Goal: Complete application form

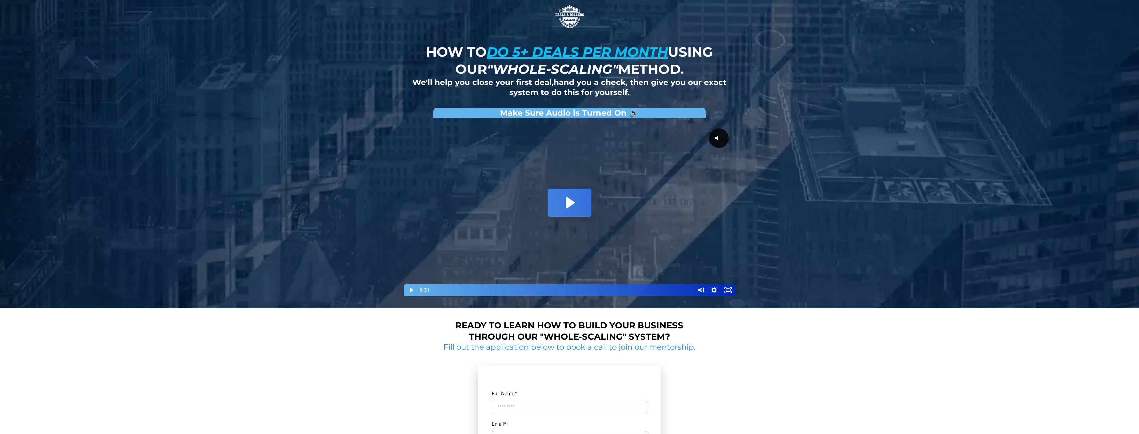
click at [573, 203] on icon "Play Video: David Choi - Whole-Scaling VSL V.2 (short)" at bounding box center [570, 202] width 8 height 11
click at [524, 47] on u "do 5+ deals per month" at bounding box center [577, 52] width 182 height 16
click at [495, 50] on u "do 5+ deals per month" at bounding box center [577, 52] width 182 height 16
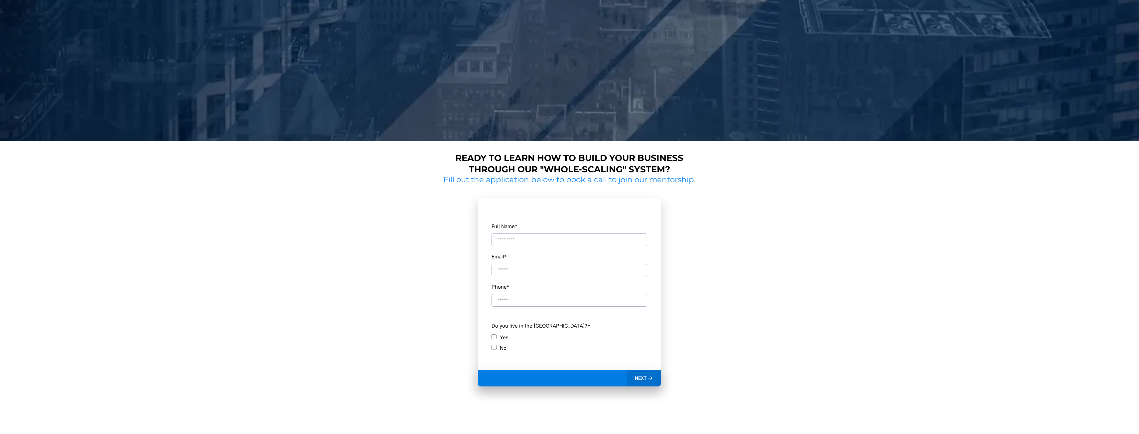
scroll to position [199, 0]
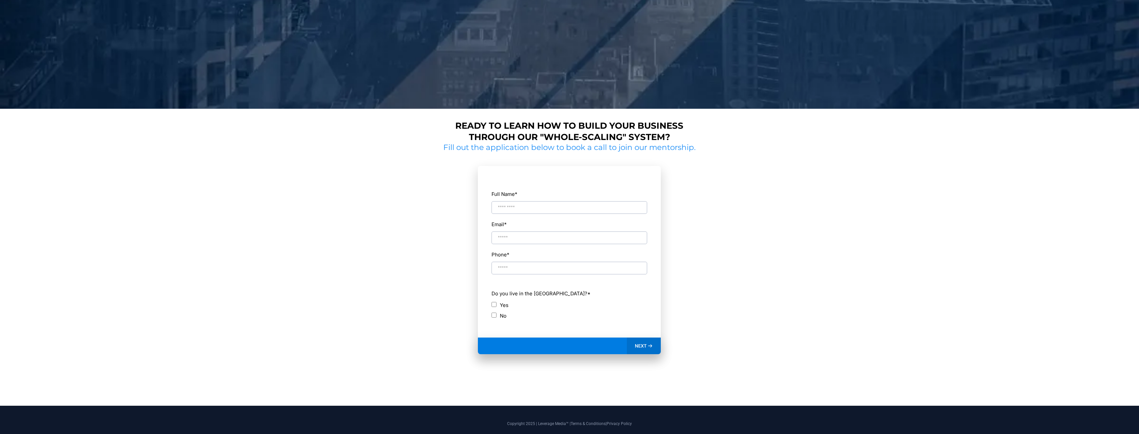
click at [553, 204] on input "Full Name *" at bounding box center [569, 207] width 156 height 13
type input "****"
click at [522, 234] on input "Email *" at bounding box center [569, 237] width 156 height 13
type input "**********"
click at [500, 316] on label "No" at bounding box center [503, 315] width 7 height 9
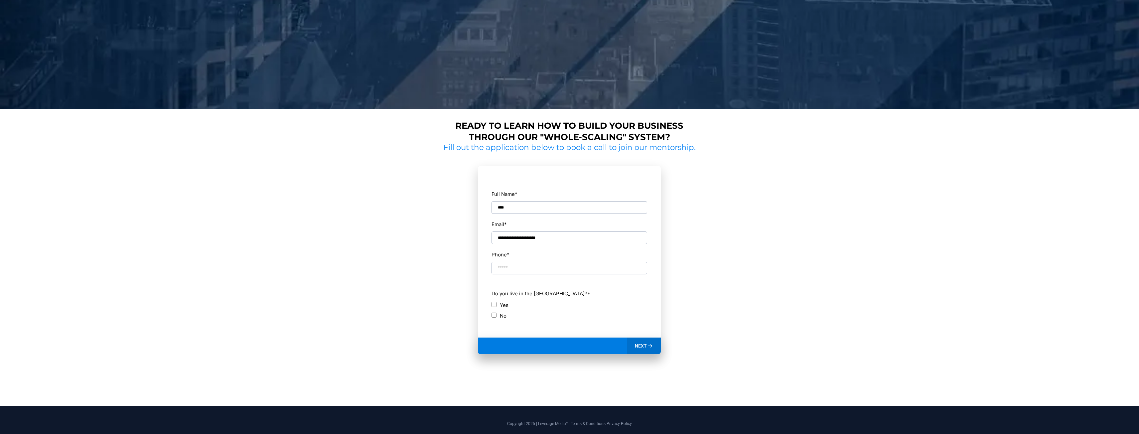
click at [539, 269] on input "Phone *" at bounding box center [569, 268] width 156 height 13
type input "**********"
click at [648, 347] on icon at bounding box center [650, 346] width 6 height 6
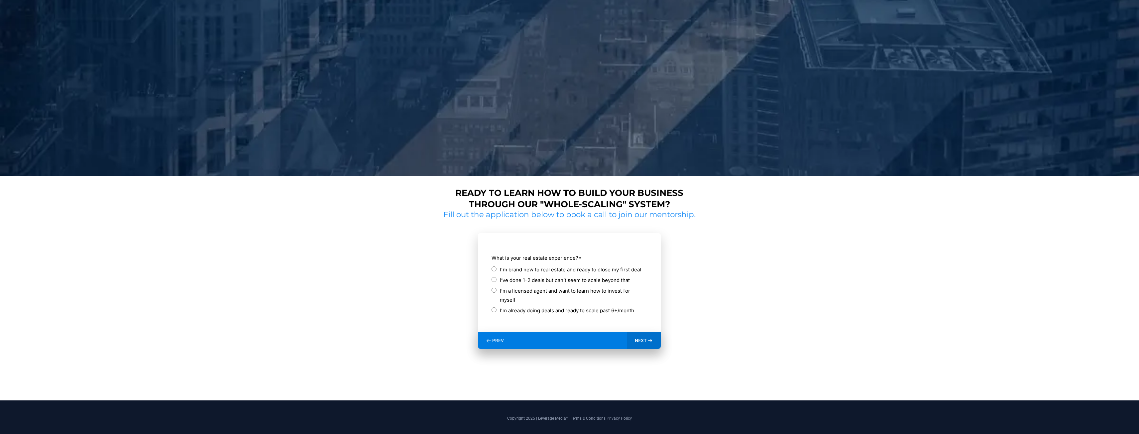
click at [555, 269] on label "I'm brand new to real estate and ready to close my first deal" at bounding box center [570, 269] width 141 height 9
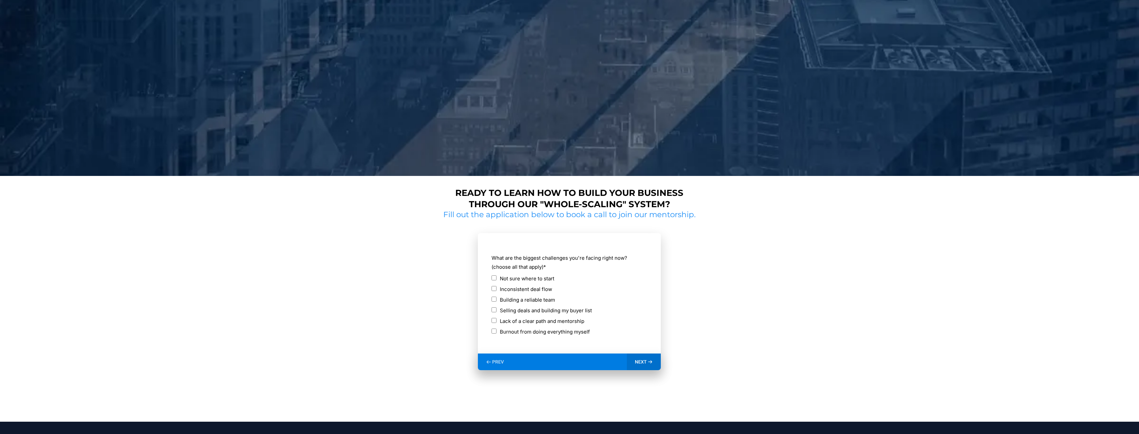
click at [529, 289] on label "Inconsistent deal flow" at bounding box center [526, 289] width 52 height 9
click at [520, 299] on label "Building a reliable team" at bounding box center [527, 299] width 55 height 9
click at [638, 365] on div "NEXT" at bounding box center [644, 361] width 34 height 17
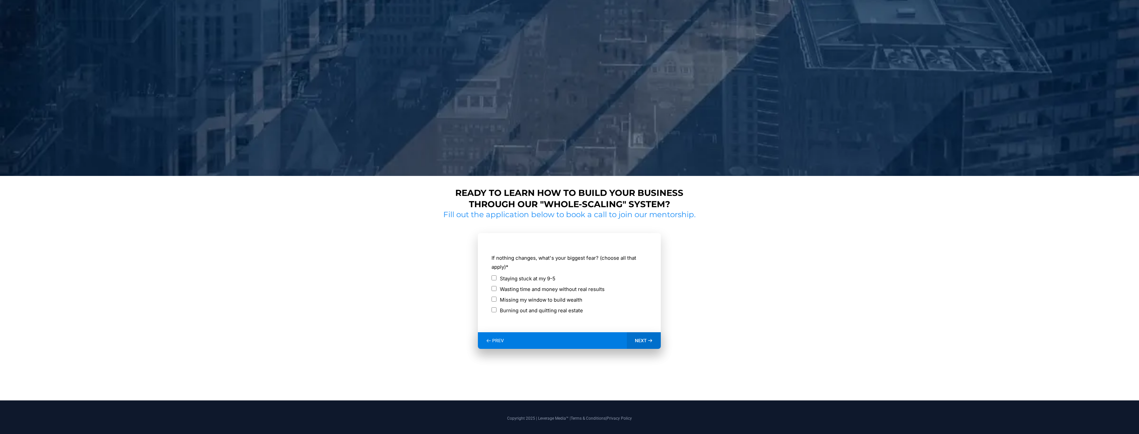
click at [521, 279] on label "Staying stuck at my 9-5" at bounding box center [528, 278] width 56 height 9
click at [535, 289] on label "Wasting time and money without real results" at bounding box center [552, 289] width 105 height 9
click at [537, 301] on label "Missing my window to build wealth" at bounding box center [541, 299] width 82 height 9
click at [539, 309] on label "Burning out and quitting real estate" at bounding box center [541, 310] width 83 height 9
click at [643, 339] on span "NEXT" at bounding box center [641, 340] width 12 height 6
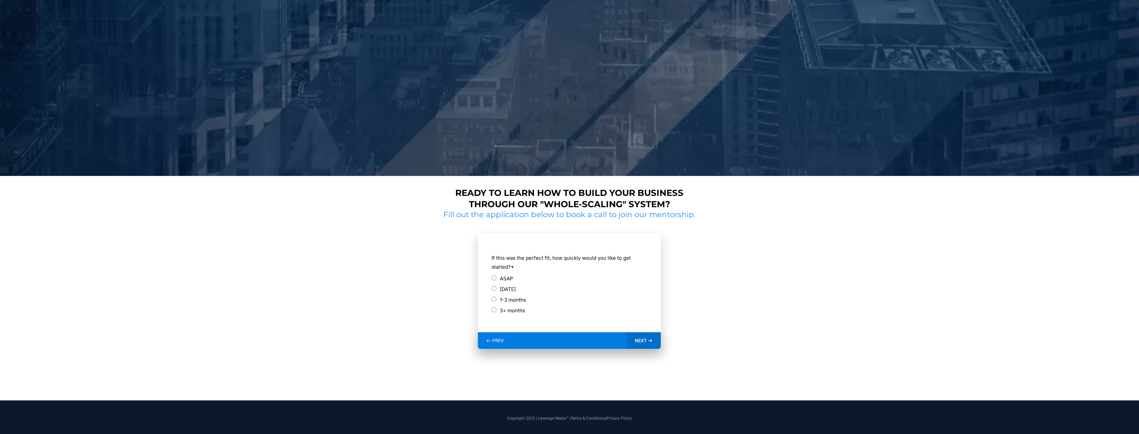
click at [516, 291] on label "[DATE]" at bounding box center [508, 289] width 16 height 9
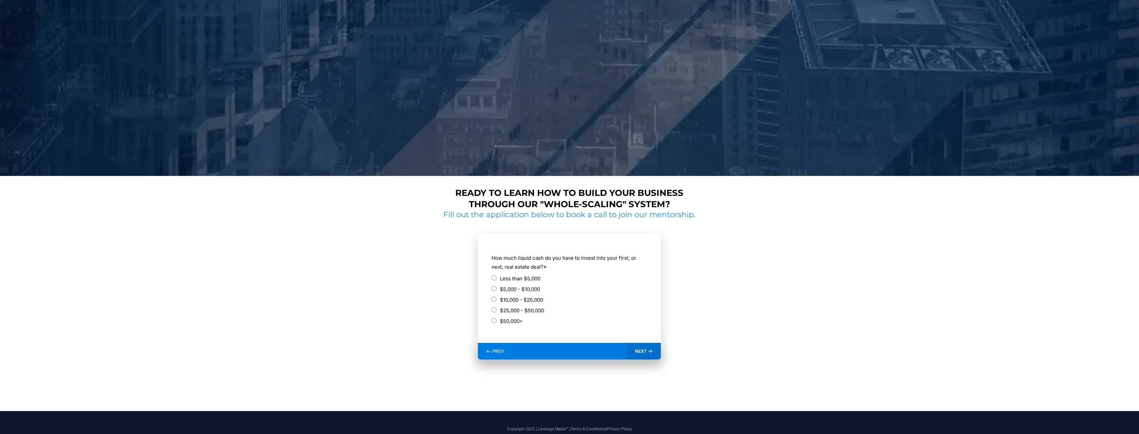
click at [533, 279] on label "Less than $5,000" at bounding box center [520, 278] width 41 height 9
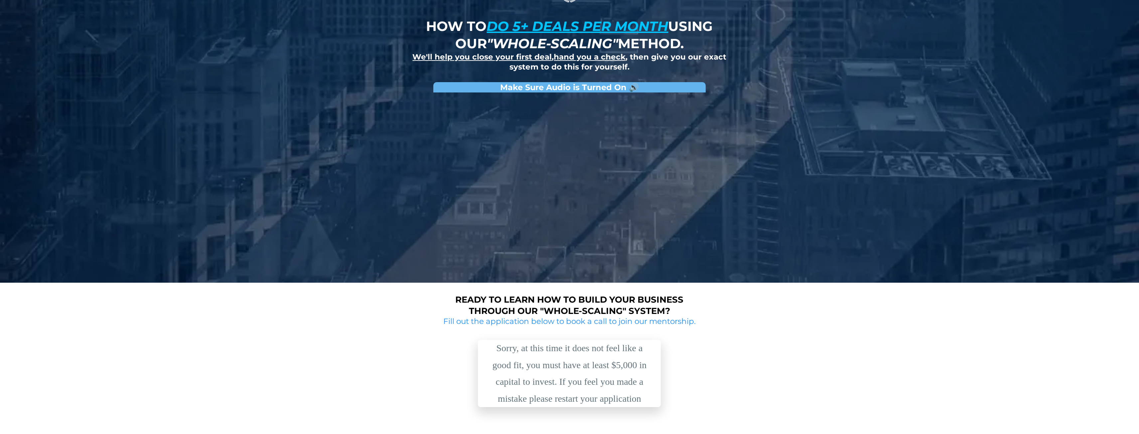
scroll to position [93, 0]
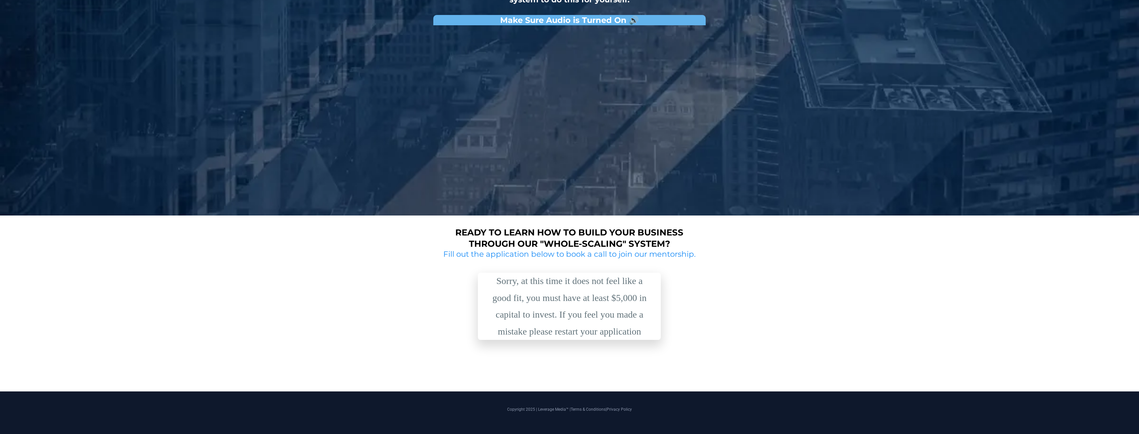
click at [625, 318] on div "Sorry, at this time it does not feel like a good fit, you must have at least $5…" at bounding box center [569, 306] width 166 height 67
click at [634, 334] on div "Sorry, at this time it does not feel like a good fit, you must have at least $5…" at bounding box center [569, 306] width 166 height 67
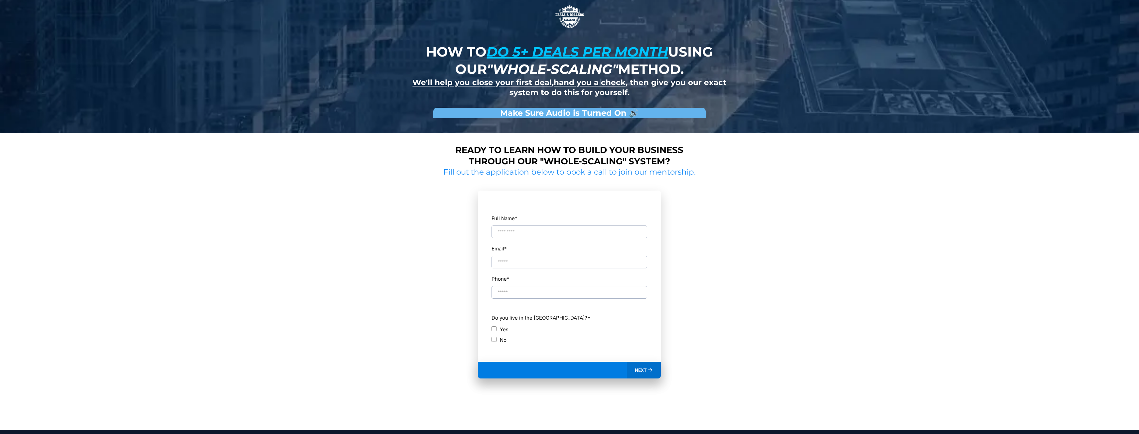
scroll to position [39, 0]
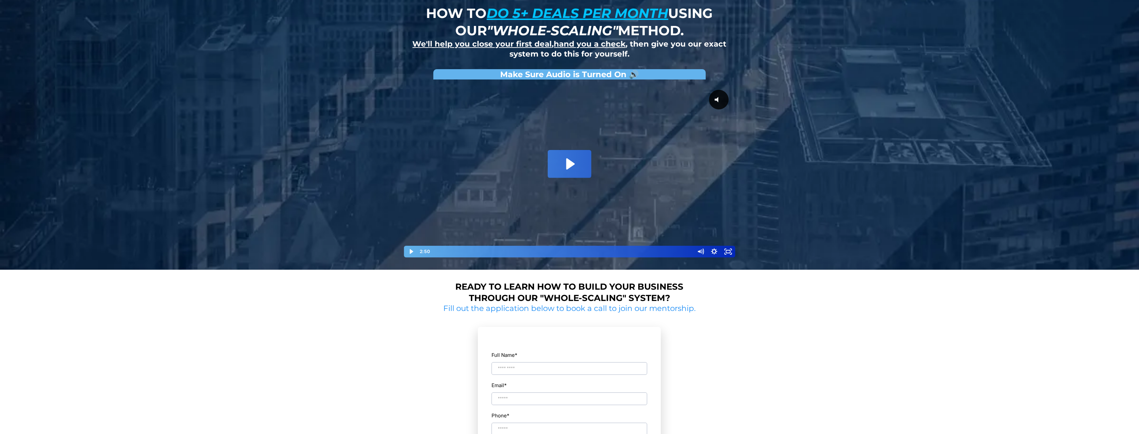
click at [534, 358] on label "Full Name *" at bounding box center [569, 354] width 156 height 9
click at [534, 362] on input "Full Name *" at bounding box center [569, 368] width 156 height 13
click at [538, 363] on input "Full Name *" at bounding box center [569, 368] width 156 height 13
type input "****"
click at [536, 399] on input "Email *" at bounding box center [569, 398] width 156 height 13
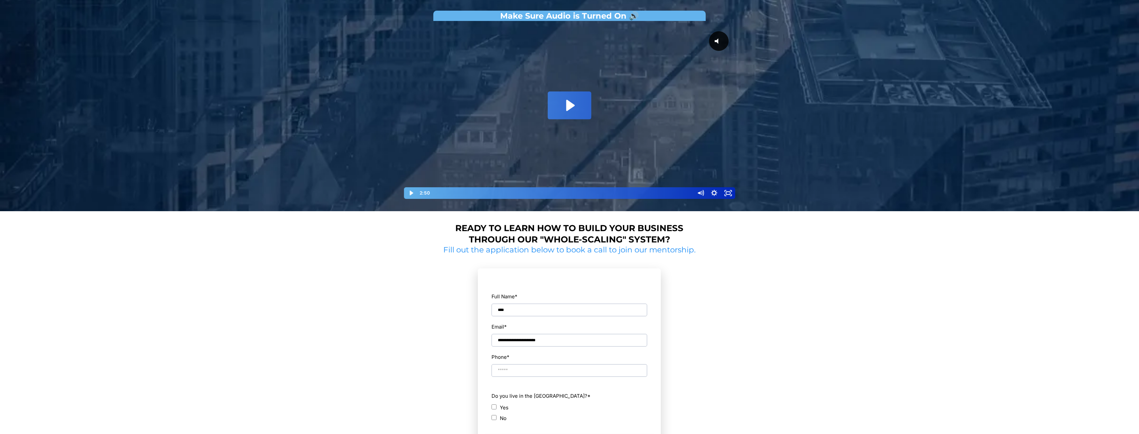
scroll to position [105, 0]
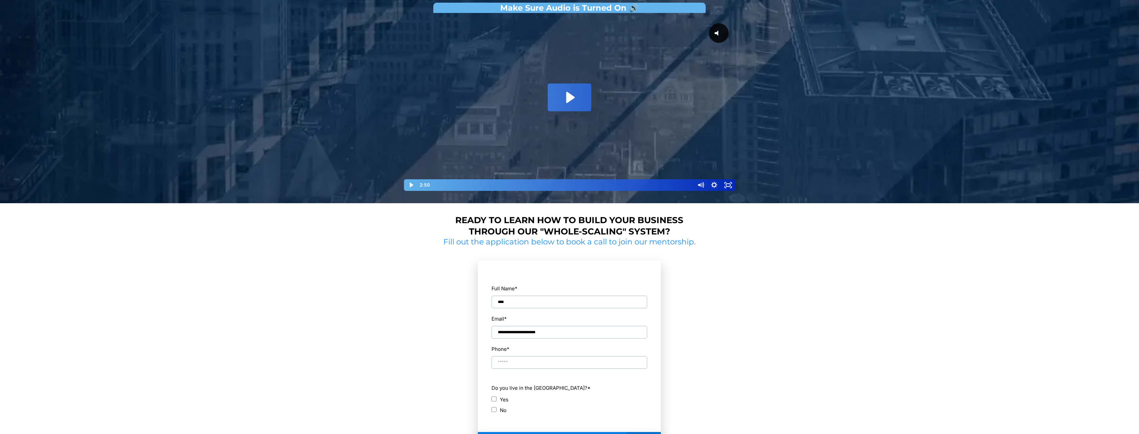
type input "**********"
click at [535, 355] on div "Phone *" at bounding box center [569, 356] width 156 height 25
click at [536, 366] on input "Phone *" at bounding box center [569, 362] width 156 height 13
type input "**********"
click at [501, 409] on label "No" at bounding box center [503, 410] width 7 height 9
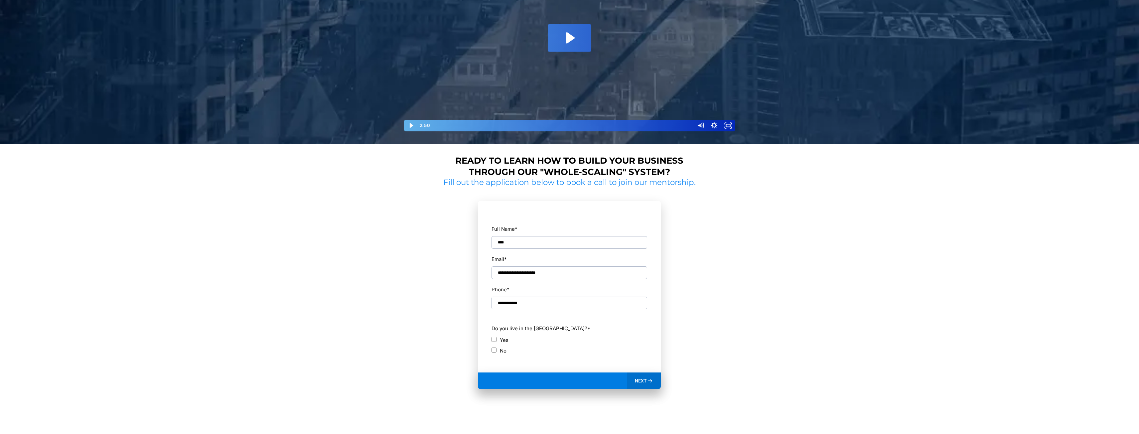
scroll to position [172, 0]
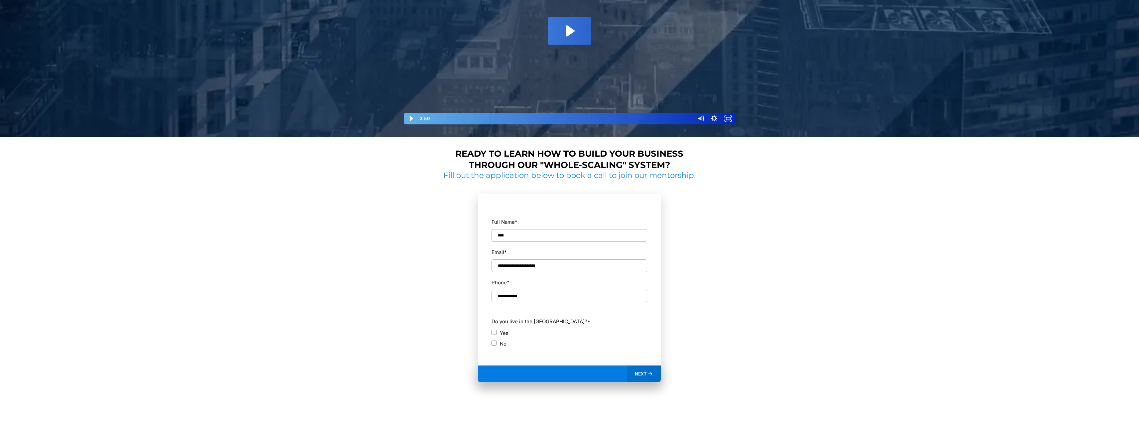
click at [670, 377] on section "**********" at bounding box center [569, 296] width 257 height 231
click at [658, 371] on div "NEXT" at bounding box center [644, 373] width 34 height 17
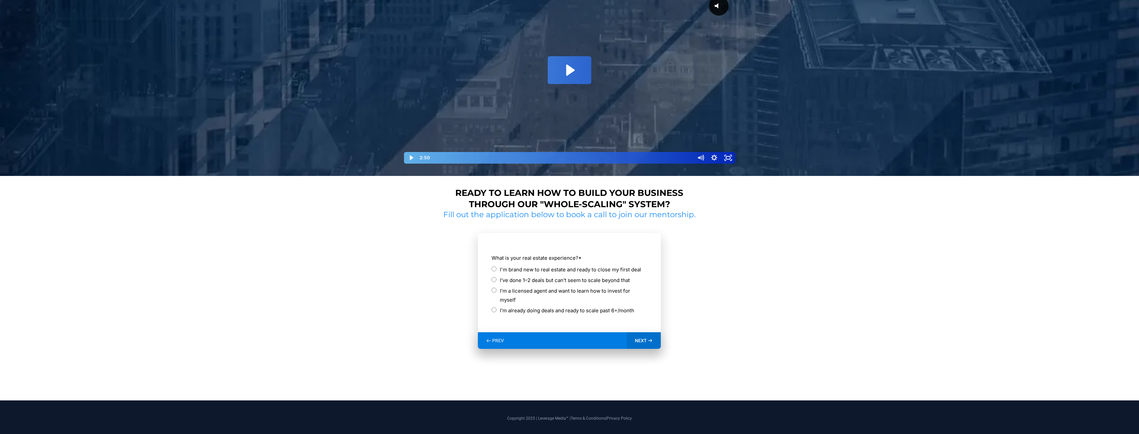
click at [577, 281] on label "I’ve done 1–2 deals but can’t seem to scale beyond that" at bounding box center [565, 280] width 130 height 9
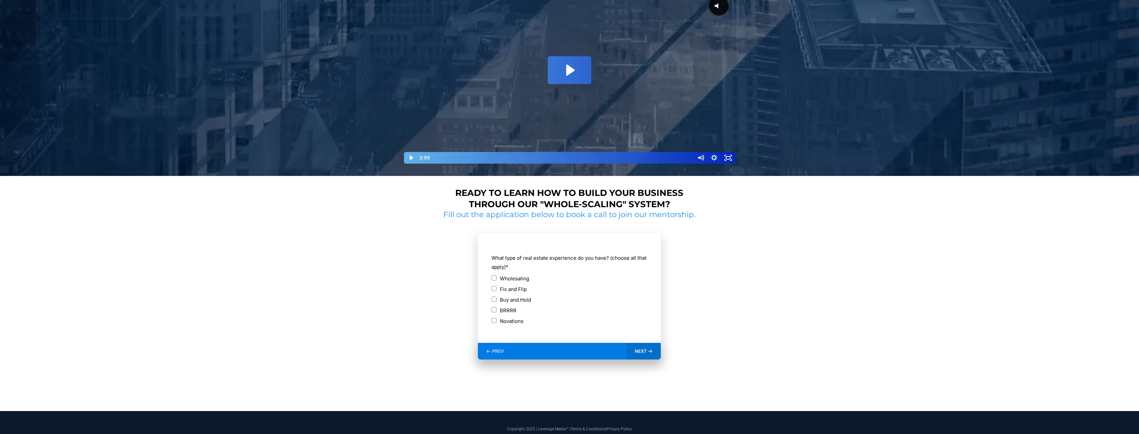
click at [516, 290] on label "Fix and Flip" at bounding box center [513, 289] width 27 height 9
click at [516, 278] on label "Wholesaling" at bounding box center [514, 278] width 29 height 9
click at [521, 299] on label "Buy and Hold" at bounding box center [515, 299] width 31 height 9
click at [638, 349] on span "NEXT" at bounding box center [641, 351] width 12 height 6
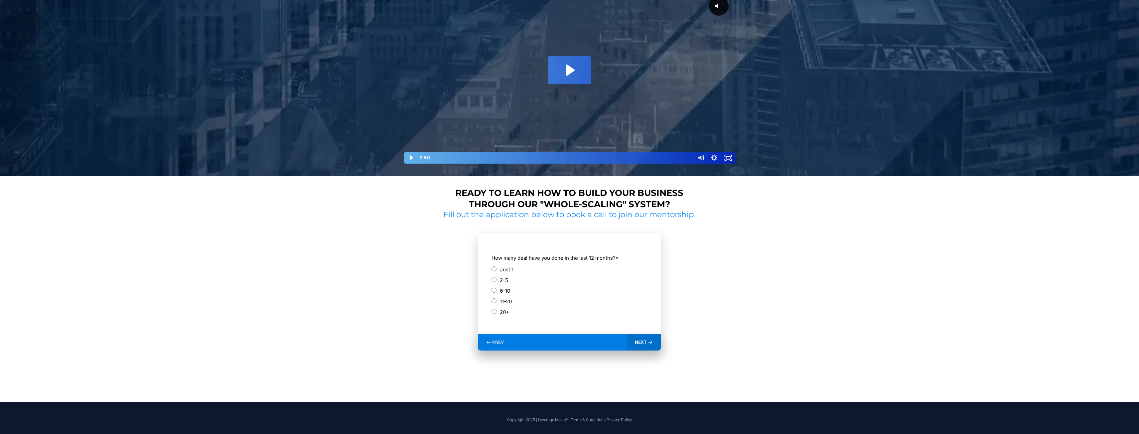
click at [501, 267] on label "Just 1" at bounding box center [507, 269] width 14 height 9
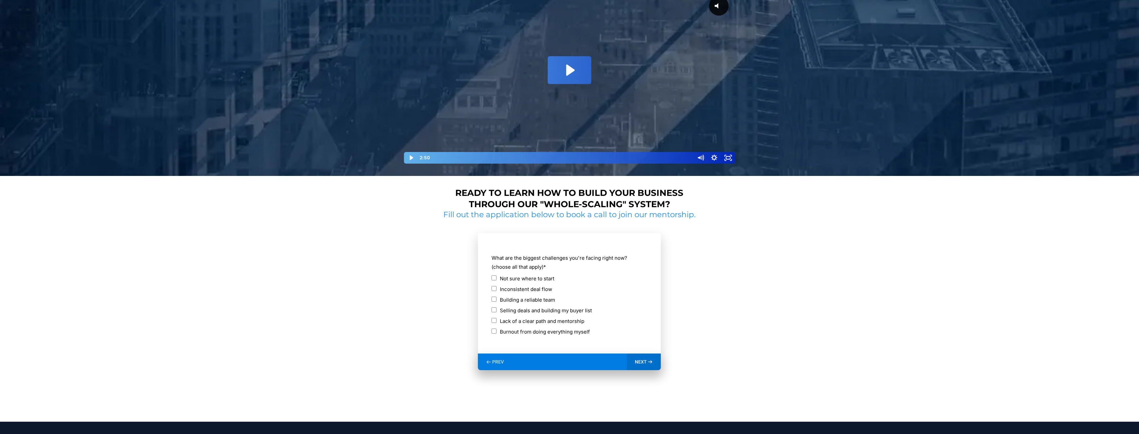
click at [527, 288] on label "Inconsistent deal flow" at bounding box center [526, 289] width 52 height 9
click at [527, 300] on label "Building a reliable team" at bounding box center [527, 299] width 55 height 9
click at [526, 310] on label "Selling deals and building my buyer list" at bounding box center [546, 310] width 92 height 9
click at [649, 362] on icon at bounding box center [650, 361] width 4 height 3
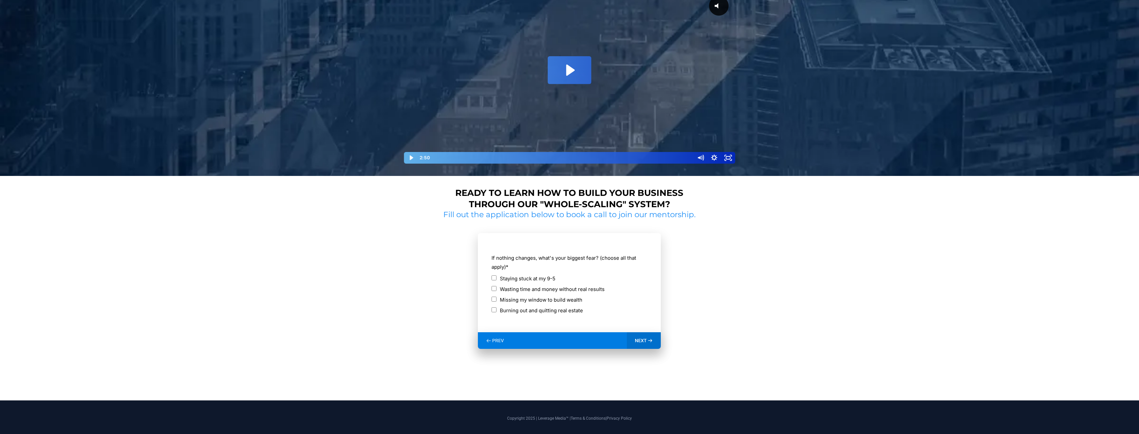
click at [536, 279] on label "Staying stuck at my 9-5" at bounding box center [528, 278] width 56 height 9
click at [536, 290] on label "Wasting time and money without real results" at bounding box center [552, 289] width 105 height 9
click at [534, 298] on label "Missing my window to build wealth" at bounding box center [541, 299] width 82 height 9
click at [645, 338] on span "NEXT" at bounding box center [641, 340] width 12 height 6
click at [502, 288] on label "[DATE]" at bounding box center [508, 289] width 16 height 9
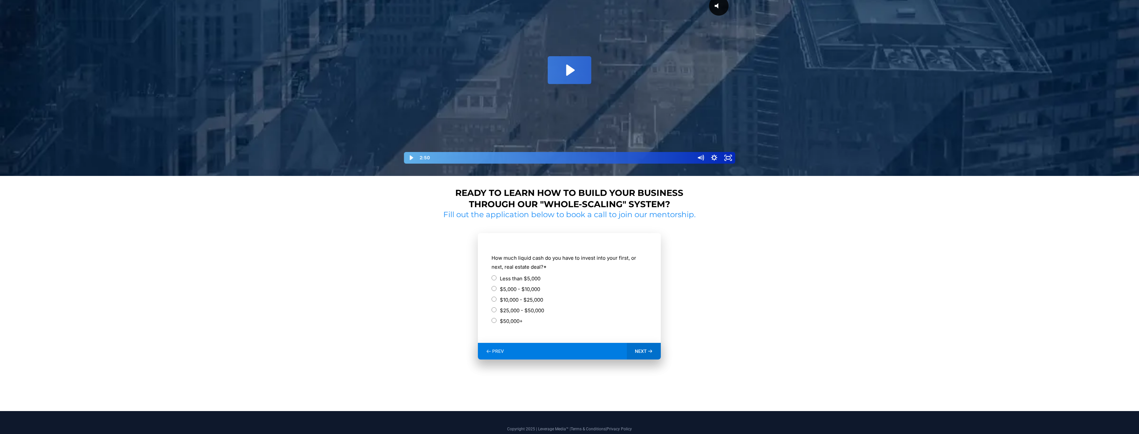
click at [534, 299] on label "$10,000 - $25,000" at bounding box center [521, 299] width 43 height 9
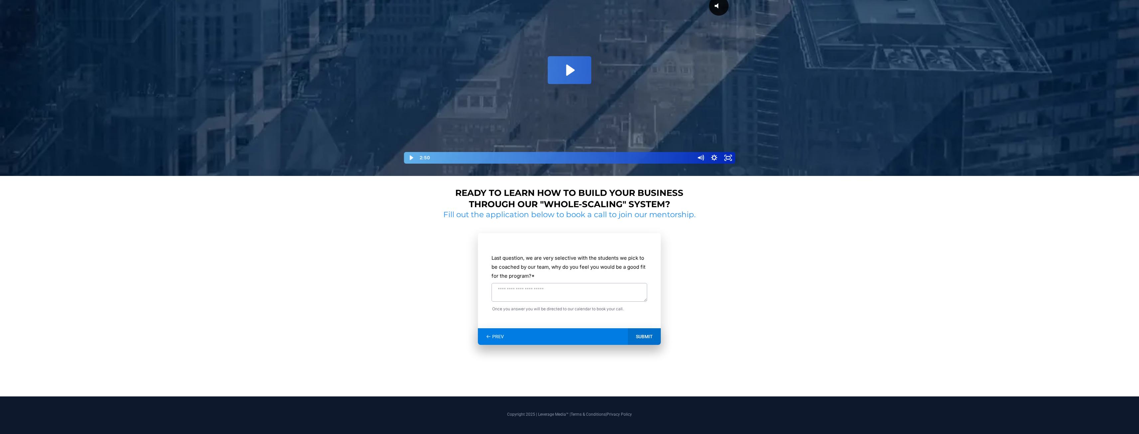
click at [493, 333] on div "PREV" at bounding box center [495, 336] width 34 height 17
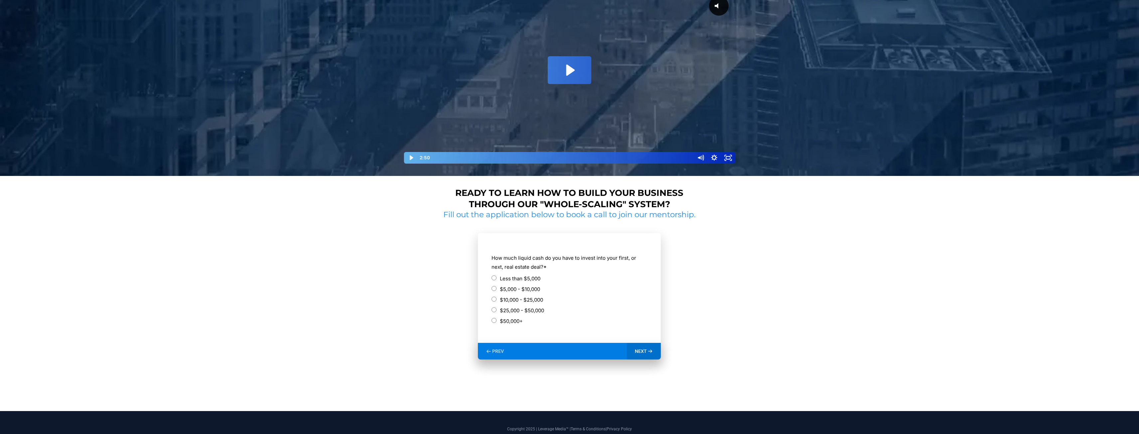
click at [531, 300] on label "$10,000 - $25,000" at bounding box center [521, 299] width 43 height 9
